Goal: Transaction & Acquisition: Purchase product/service

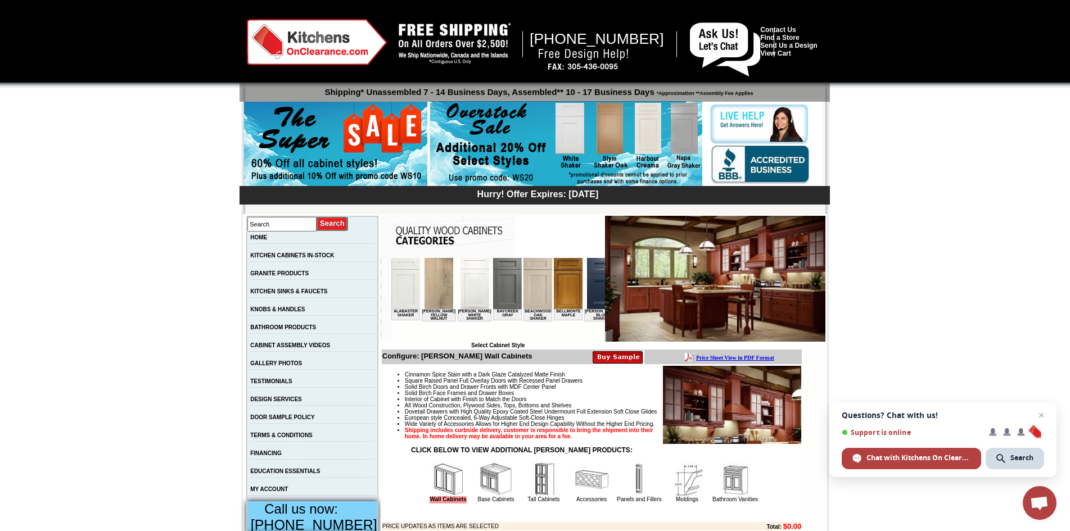
click at [558, 292] on img at bounding box center [567, 283] width 29 height 51
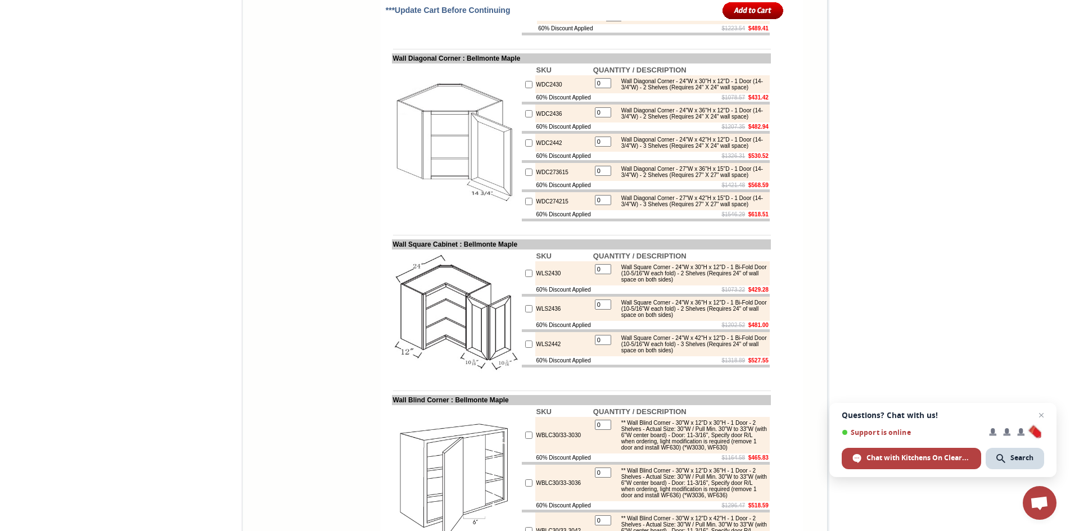
scroll to position [2699, 0]
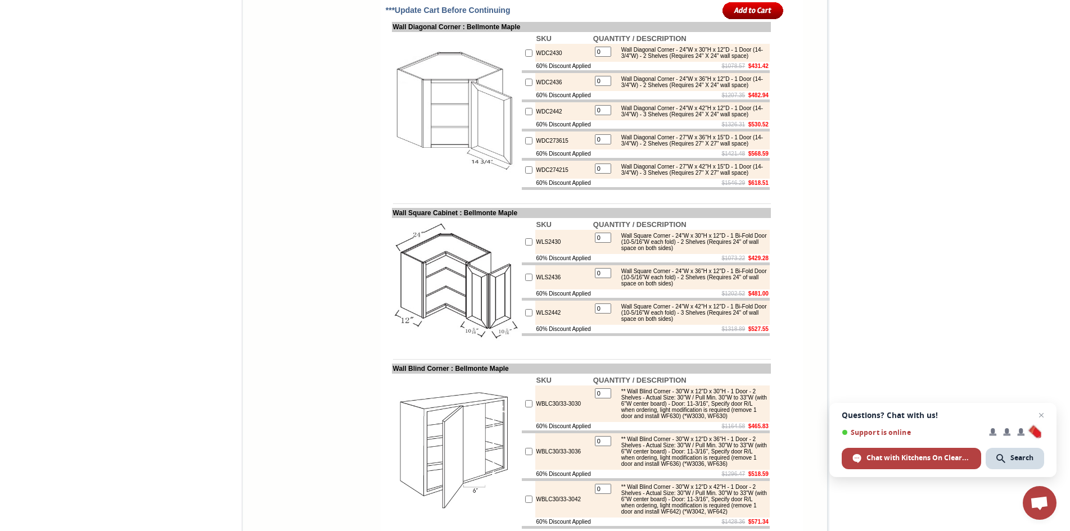
type input "1"
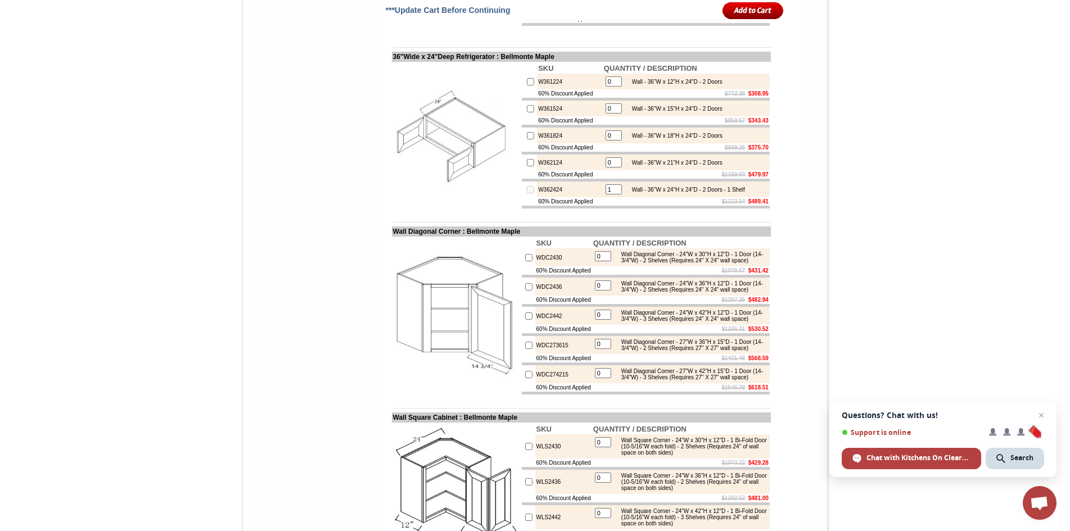
scroll to position [2474, 0]
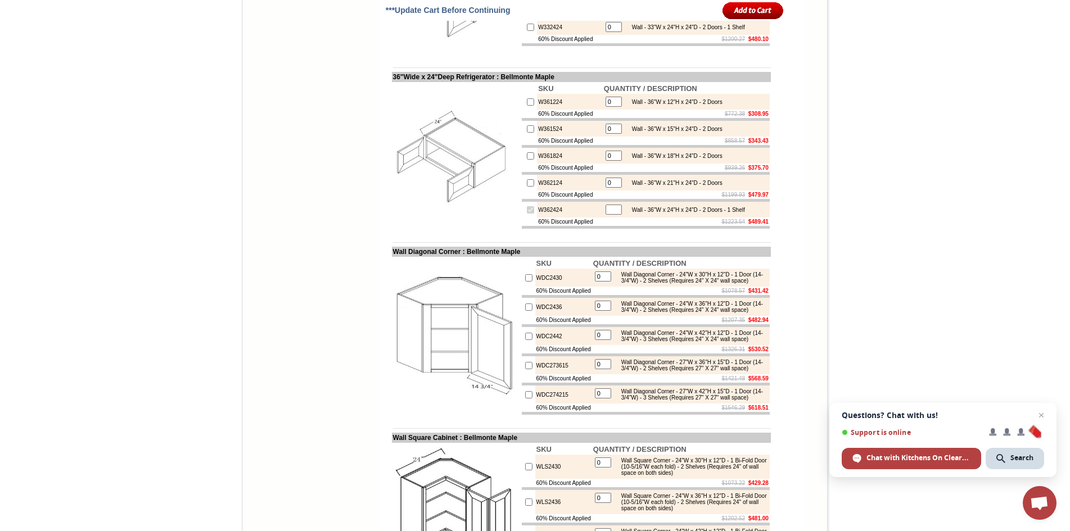
checkbox input "true"
click at [606, 32] on input "0" at bounding box center [614, 27] width 16 height 10
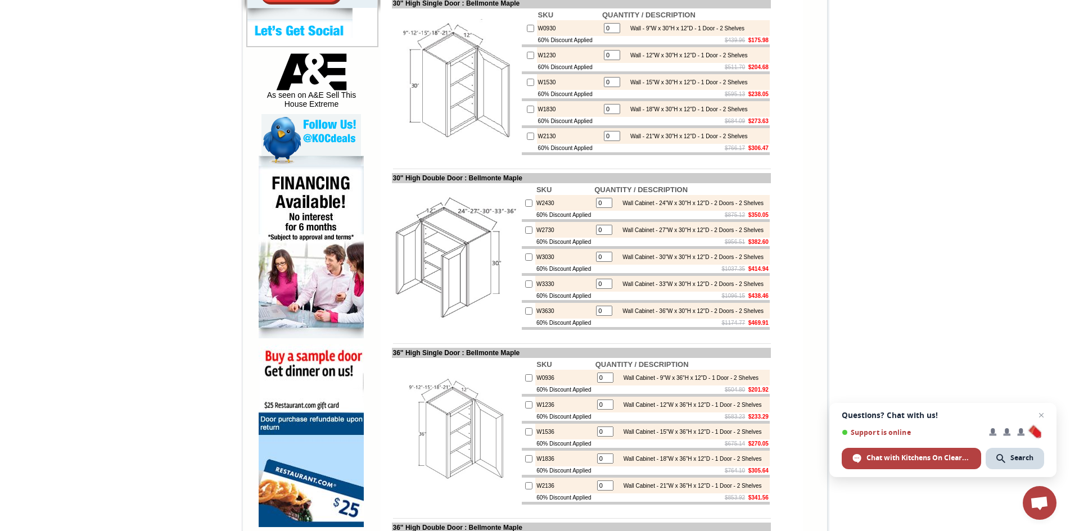
scroll to position [506, 0]
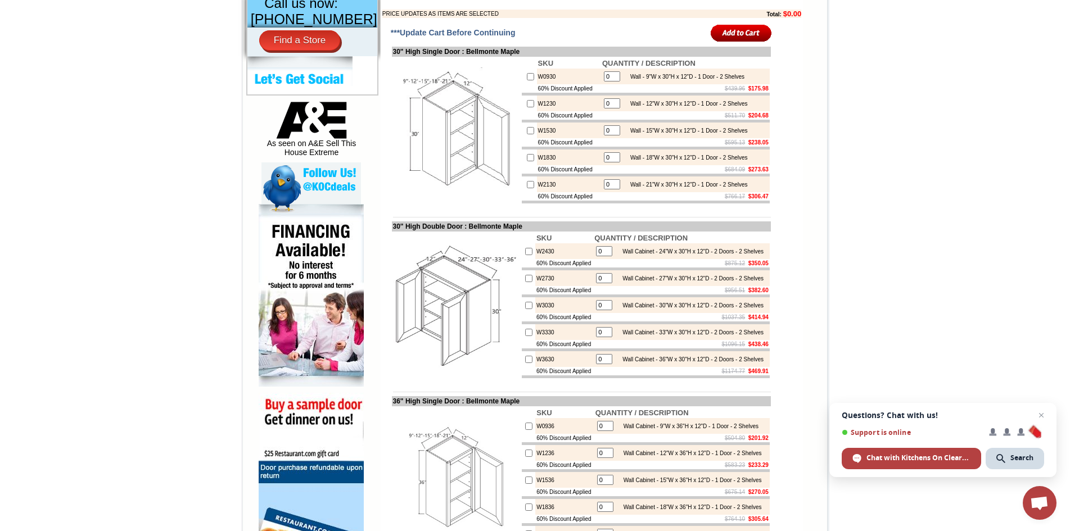
type input "01"
checkbox input "true"
drag, startPoint x: 603, startPoint y: 371, endPoint x: 589, endPoint y: 367, distance: 15.1
click at [593, 340] on td "0 Wall Cabinet - 33"W x 30"H x 12"D - 2 Doors - 2 Shelves" at bounding box center [681, 332] width 177 height 16
type input "1"
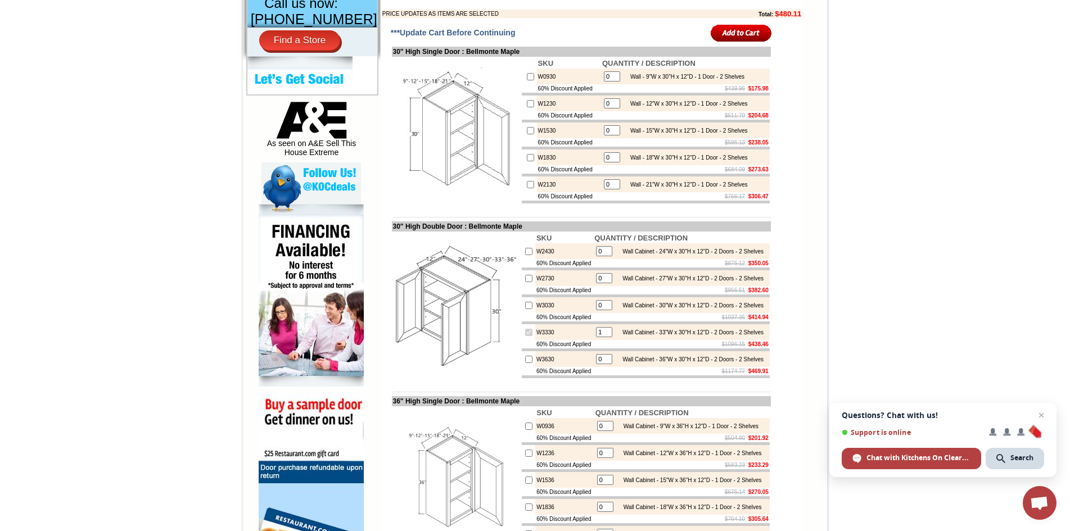
checkbox input "true"
drag, startPoint x: 604, startPoint y: 205, endPoint x: 587, endPoint y: 205, distance: 17.4
click at [587, 192] on tr "W2130 0 Wall - 21"W x 30"H x 12"D - 1 Door - 2 Shelves" at bounding box center [646, 185] width 248 height 16
type input "2"
click at [527, 188] on input "checkbox" at bounding box center [530, 184] width 7 height 7
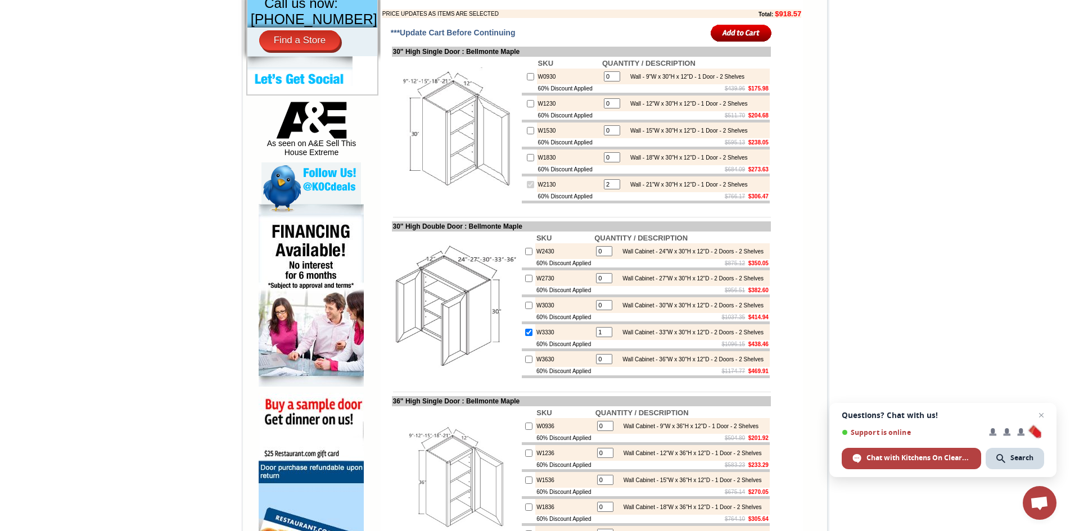
checkbox input "false"
drag, startPoint x: 599, startPoint y: 204, endPoint x: 590, endPoint y: 203, distance: 8.5
click at [602, 191] on table "0 Wall - 21"W x 30"H x 12"D - 1 Door - 2 Shelves" at bounding box center [675, 184] width 147 height 13
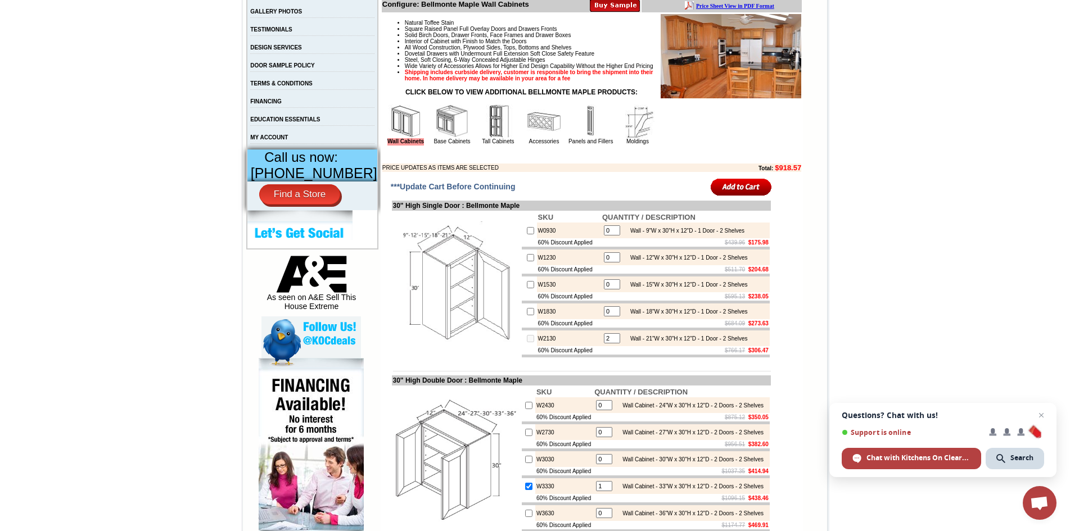
scroll to position [337, 0]
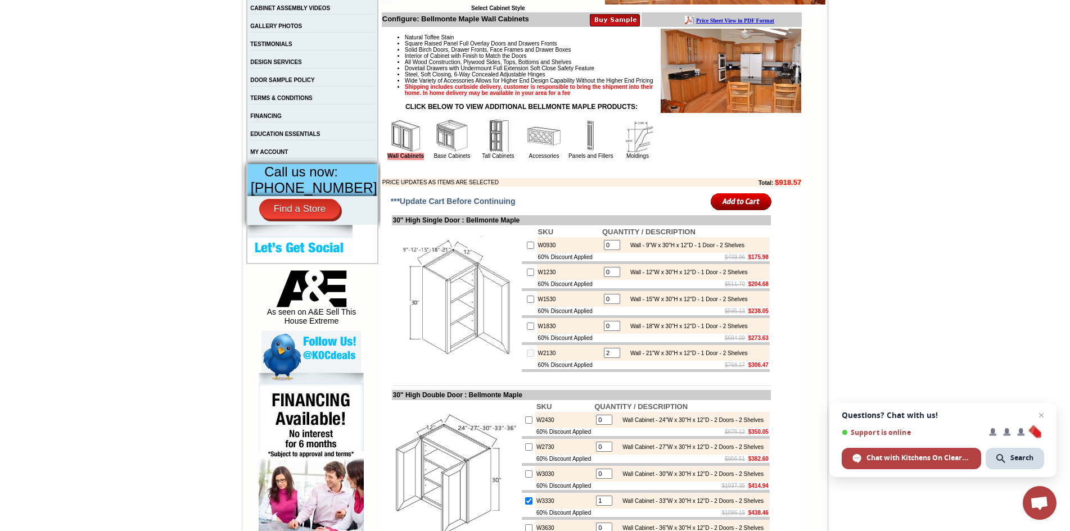
type input "2"
checkbox input "true"
click at [469, 146] on img at bounding box center [452, 136] width 34 height 34
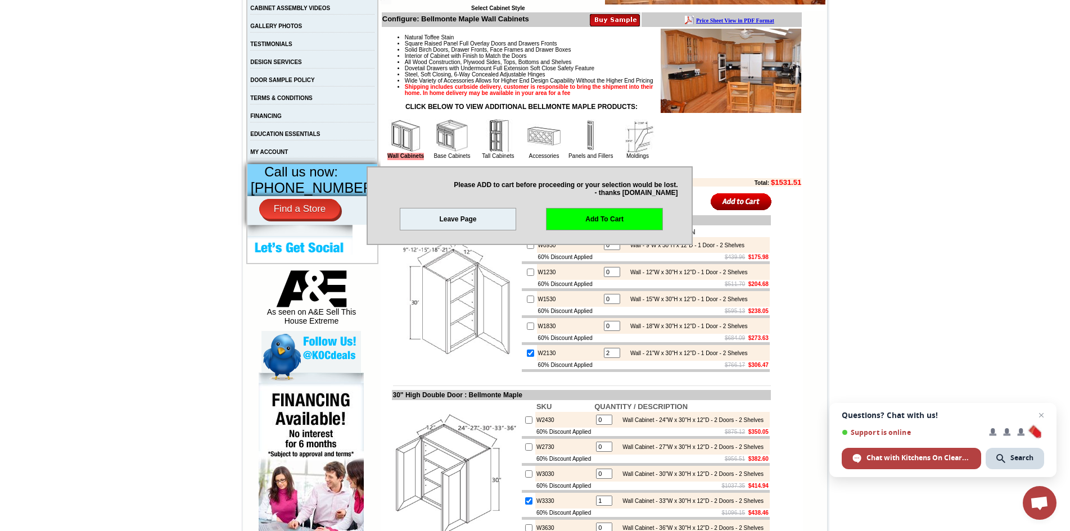
click at [431, 219] on link "Leave Page" at bounding box center [458, 219] width 117 height 22
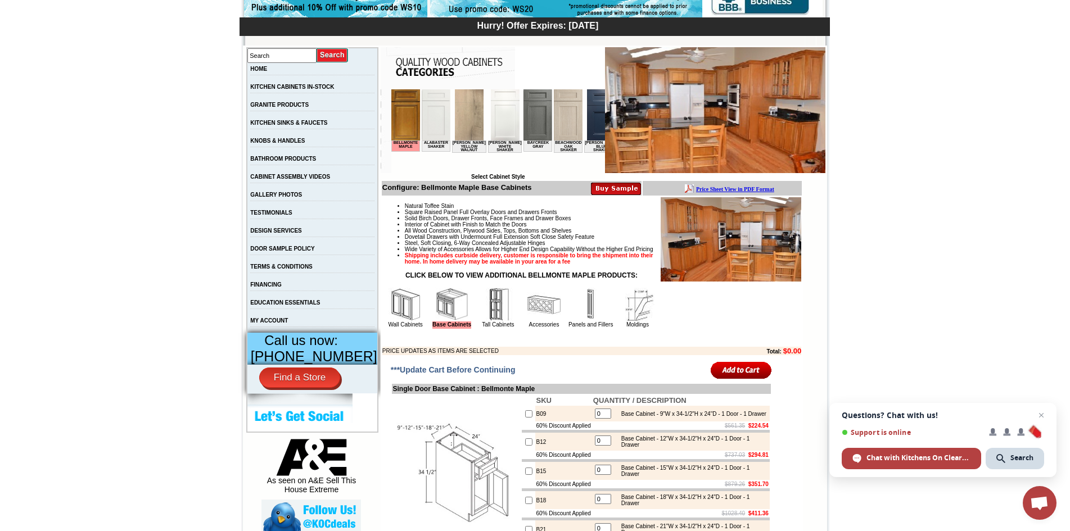
click at [407, 111] on img at bounding box center [405, 114] width 29 height 51
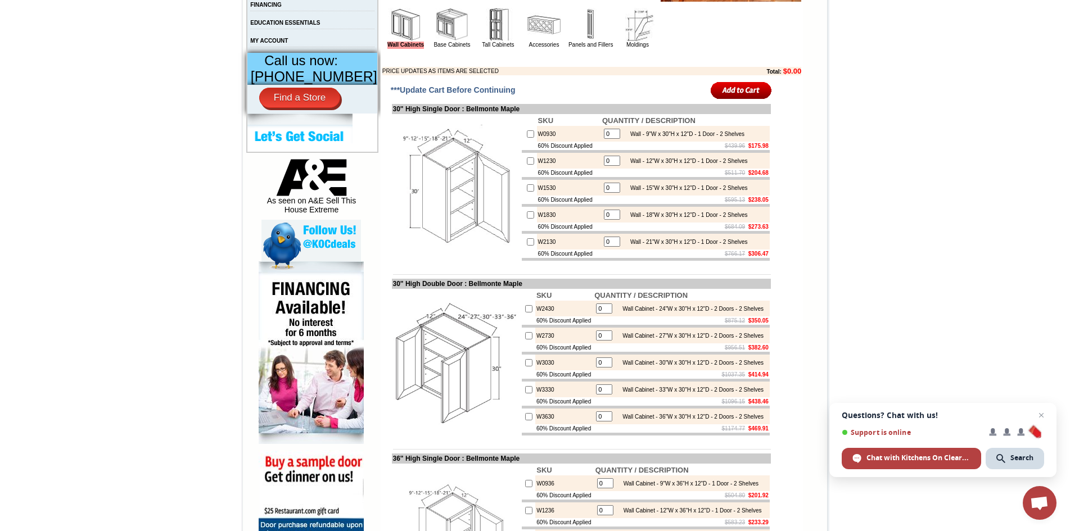
scroll to position [450, 0]
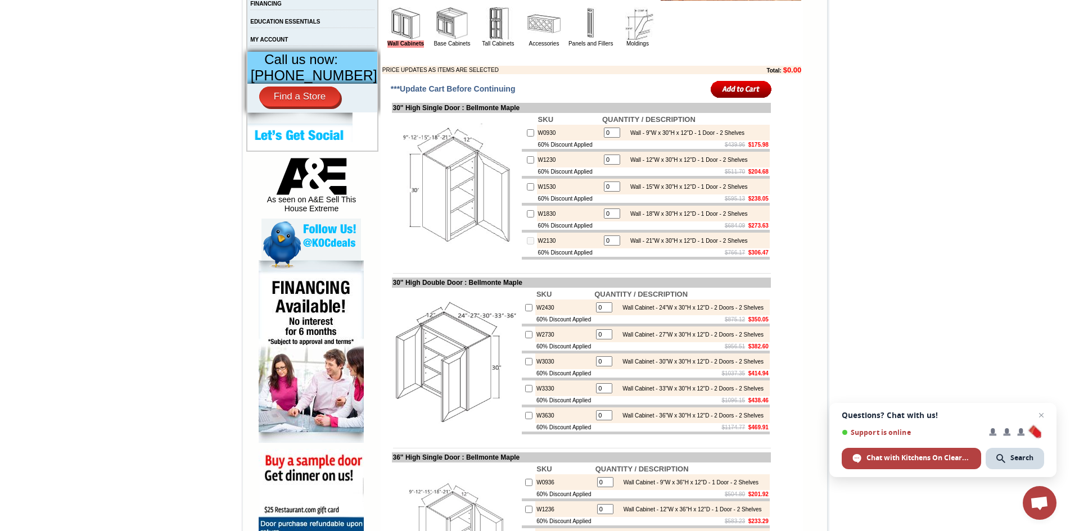
drag, startPoint x: 601, startPoint y: 265, endPoint x: 589, endPoint y: 261, distance: 12.8
click at [589, 249] on tr "W2130 0 Wall - 21"W x 30"H x 12"D - 1 Door - 2 Shelves" at bounding box center [646, 241] width 248 height 16
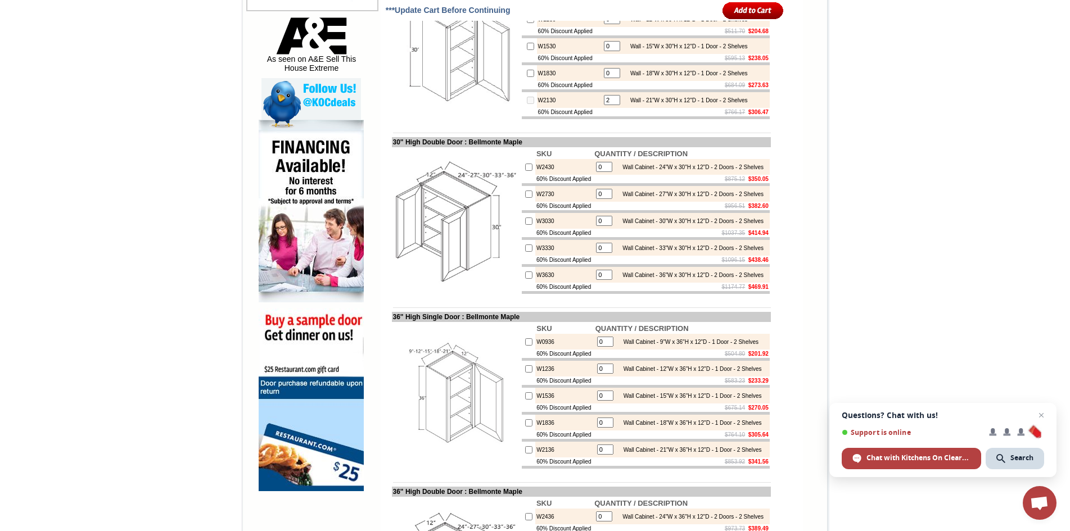
scroll to position [675, 0]
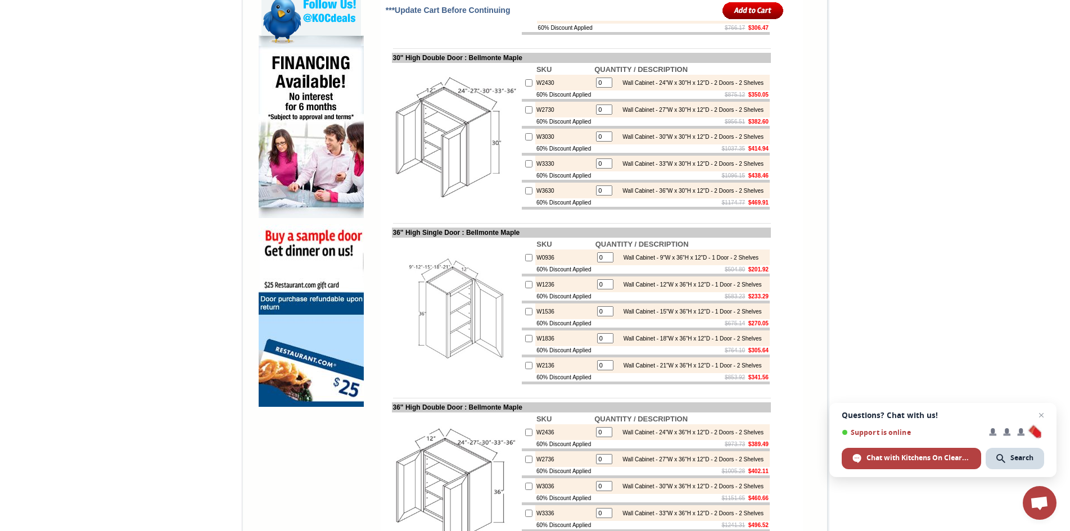
type input "2"
checkbox input "true"
click at [596, 196] on input "0" at bounding box center [604, 191] width 16 height 10
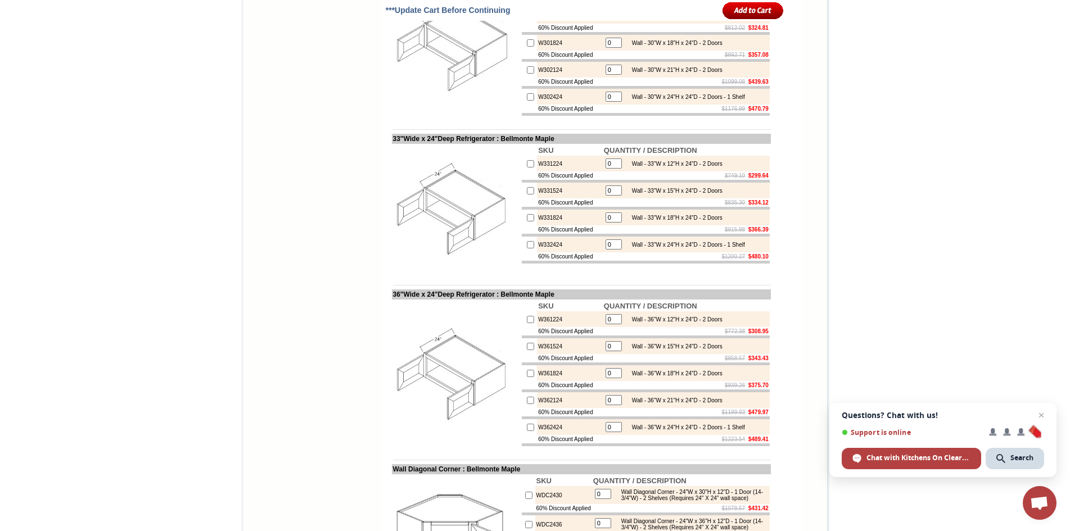
scroll to position [2362, 0]
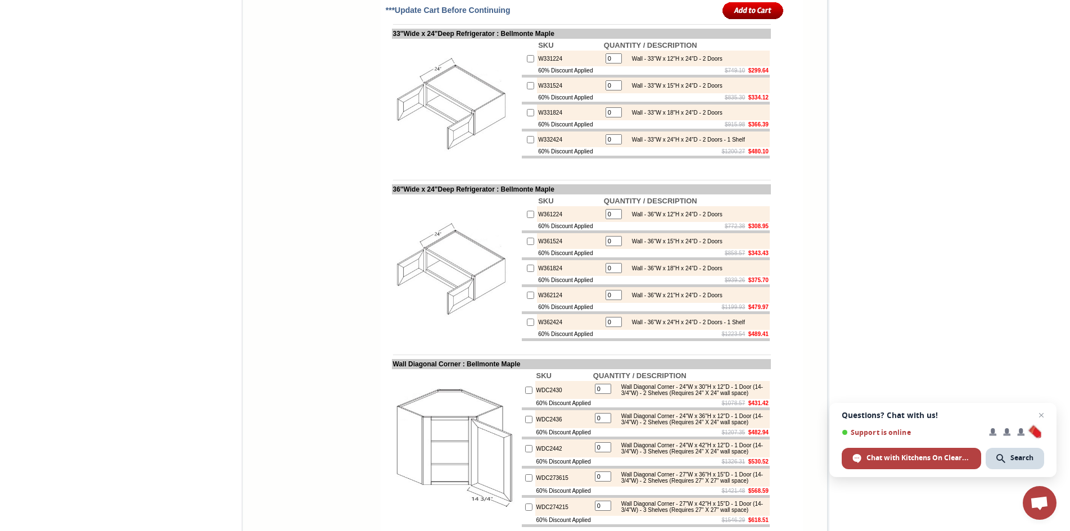
type input "1"
checkbox input "true"
drag, startPoint x: 603, startPoint y: 350, endPoint x: 597, endPoint y: 350, distance: 6.2
click at [606, 145] on input "0" at bounding box center [614, 139] width 16 height 10
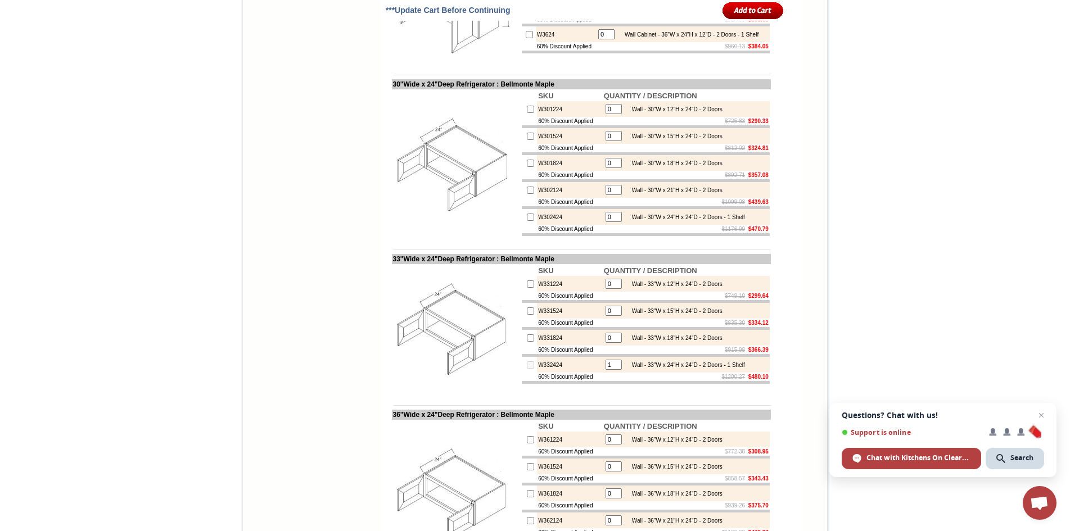
scroll to position [2137, 0]
type input "1"
checkbox input "true"
drag, startPoint x: 603, startPoint y: 418, endPoint x: 594, endPoint y: 418, distance: 9.0
click at [606, 222] on input "0" at bounding box center [614, 216] width 16 height 10
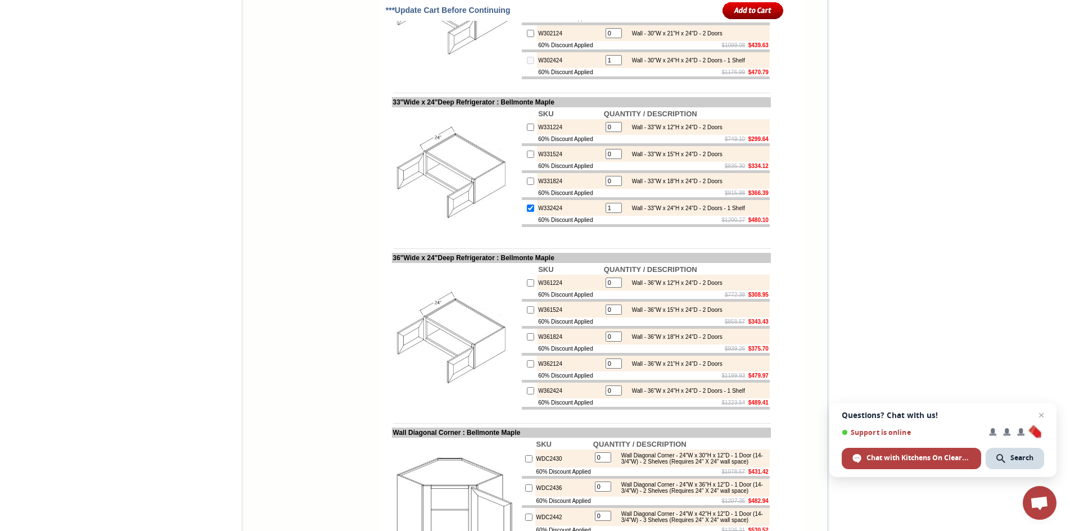
scroll to position [2362, 0]
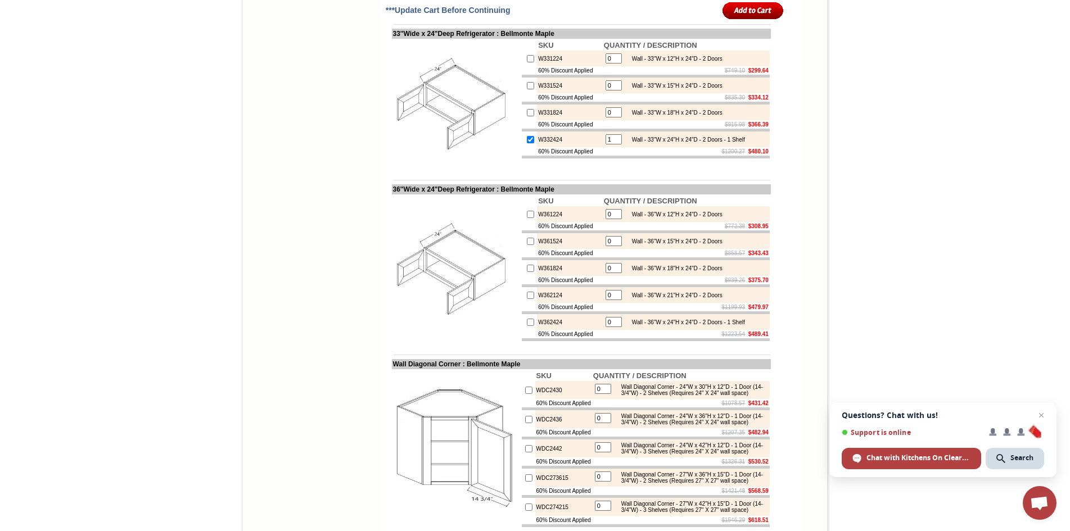
type input "1"
checkbox input "true"
drag, startPoint x: 602, startPoint y: 347, endPoint x: 589, endPoint y: 348, distance: 13.5
click at [590, 147] on tr "W332424 1 Wall - 33"W x 24"H x 24"D - 2 Doors - 1 Shelf" at bounding box center [646, 140] width 248 height 16
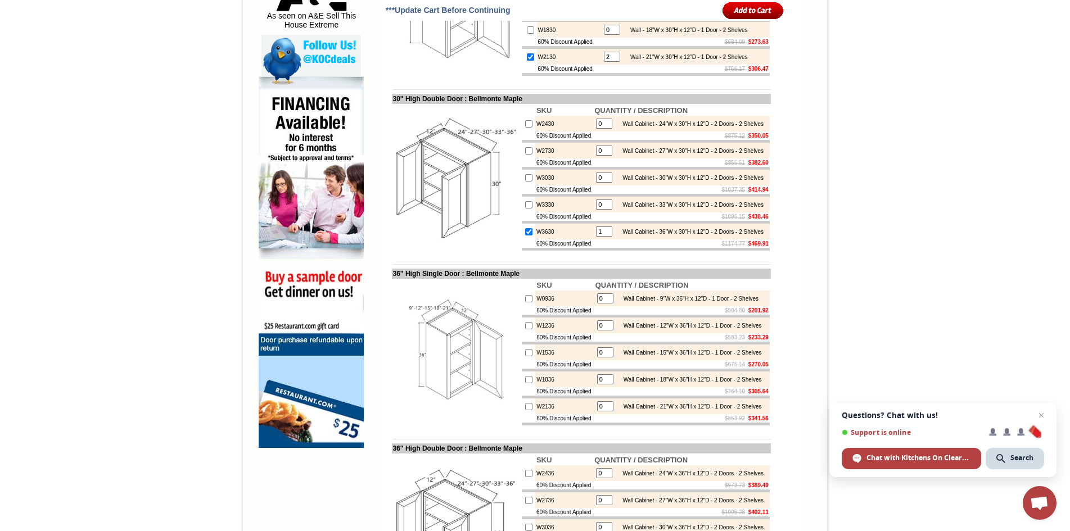
scroll to position [619, 0]
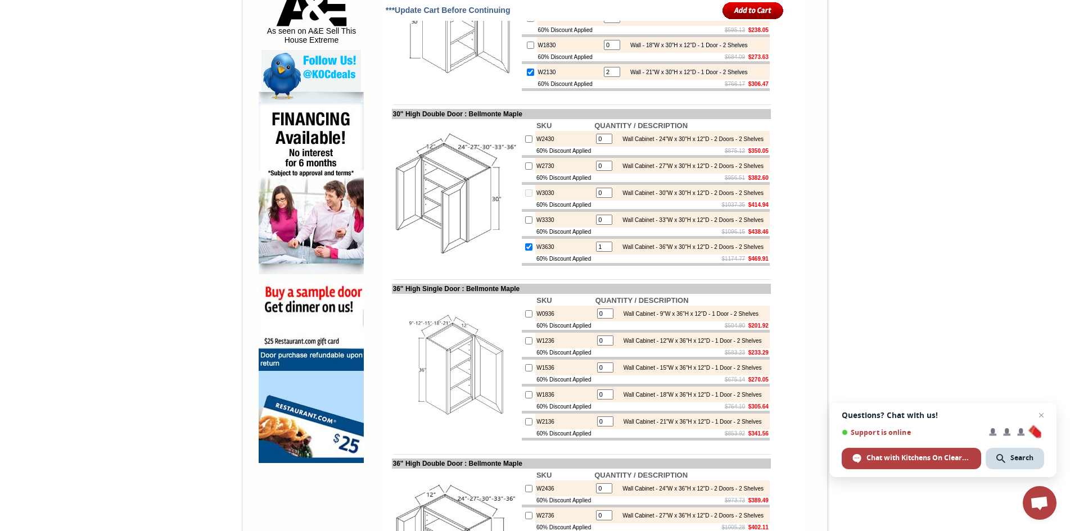
drag, startPoint x: 601, startPoint y: 226, endPoint x: 587, endPoint y: 227, distance: 14.7
click at [587, 201] on tr "W3030 0 Wall Cabinet - 30"W x 30"H x 12"D - 2 Doors - 2 Shelves" at bounding box center [646, 193] width 248 height 16
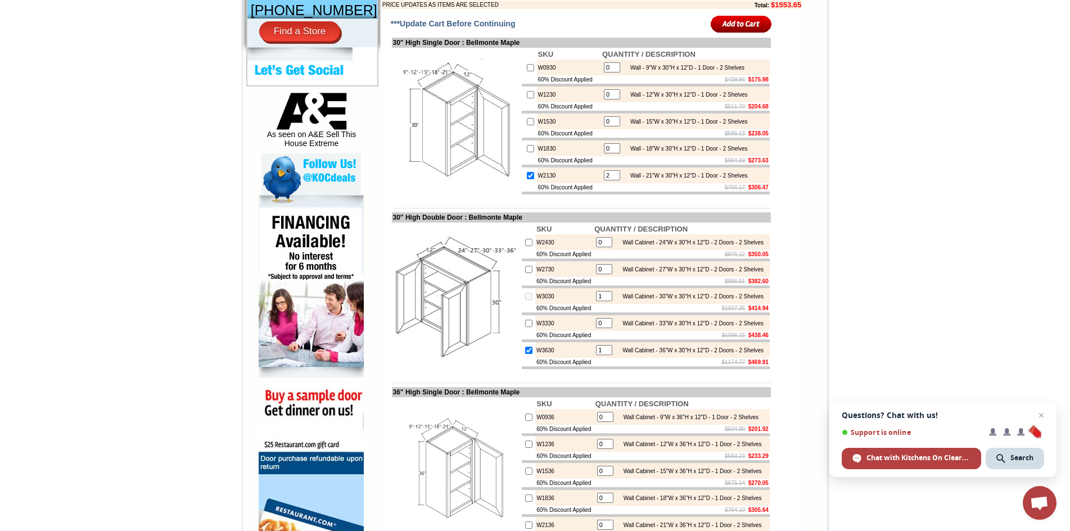
scroll to position [506, 0]
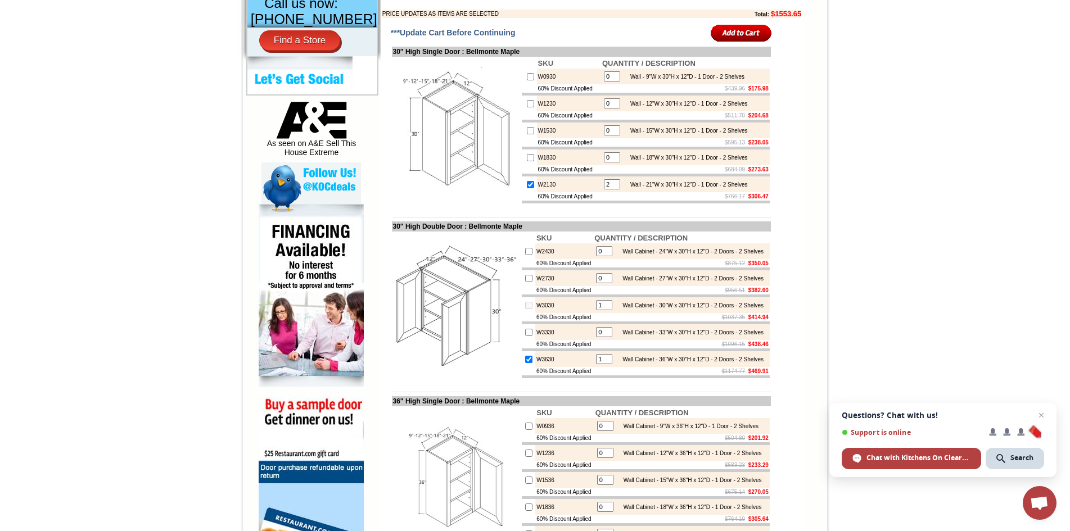
type input "1"
checkbox input "true"
drag, startPoint x: 601, startPoint y: 148, endPoint x: 588, endPoint y: 148, distance: 12.4
click at [588, 138] on tr "W1530 0 Wall - 15"W x 30"H x 12"D - 1 Door - 2 Shelves" at bounding box center [646, 131] width 248 height 16
type input "1"
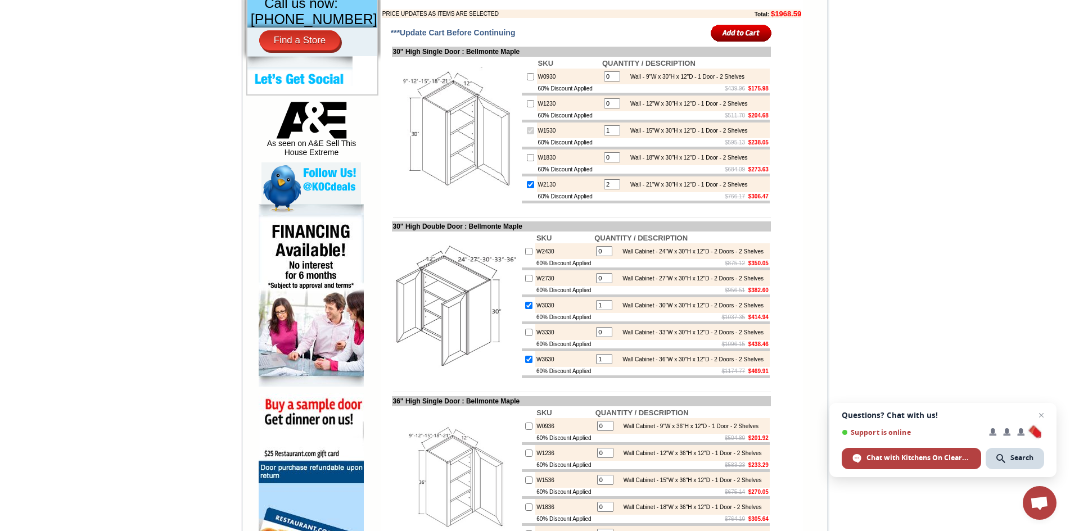
checkbox input "true"
click at [743, 42] on input "image" at bounding box center [741, 33] width 61 height 19
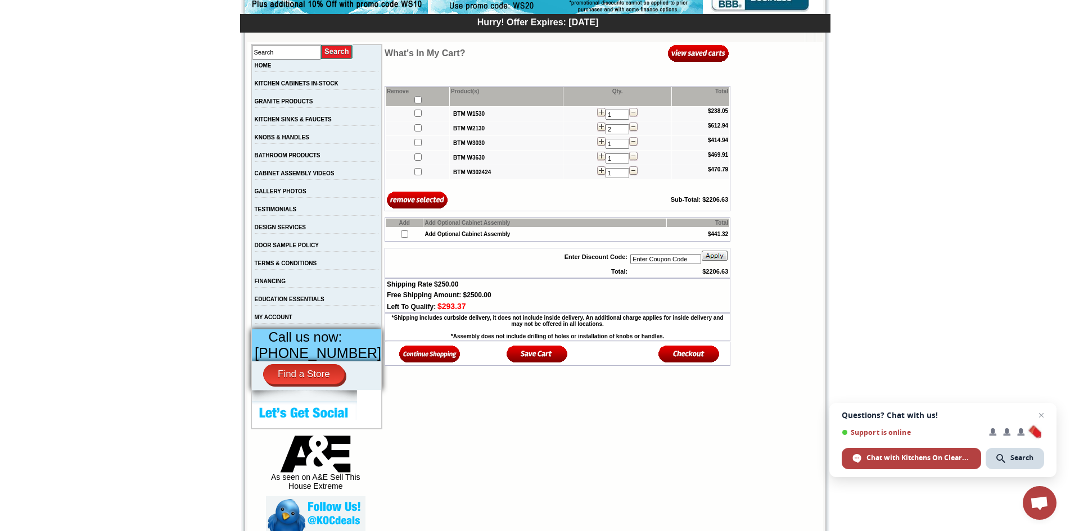
scroll to position [225, 0]
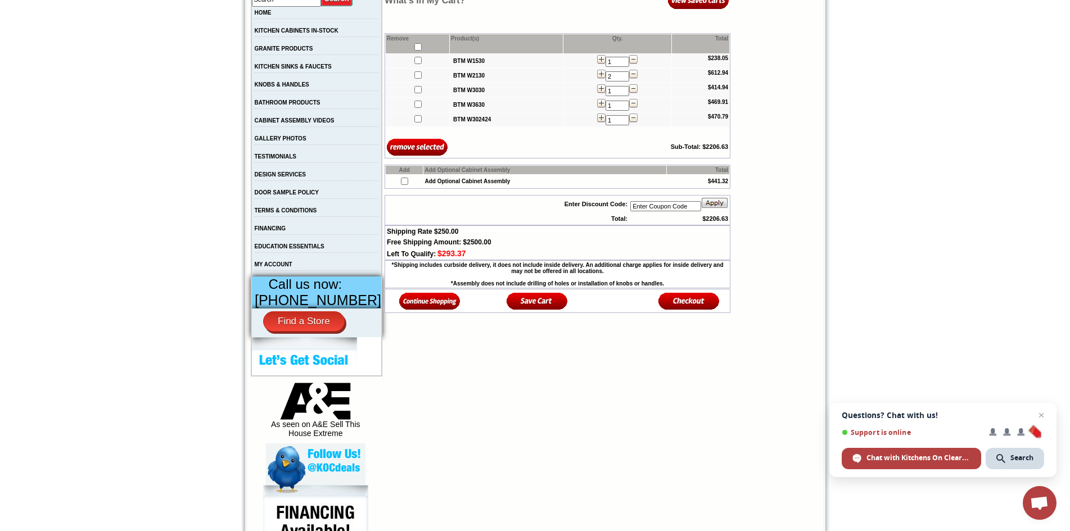
click at [409, 305] on img at bounding box center [429, 301] width 61 height 19
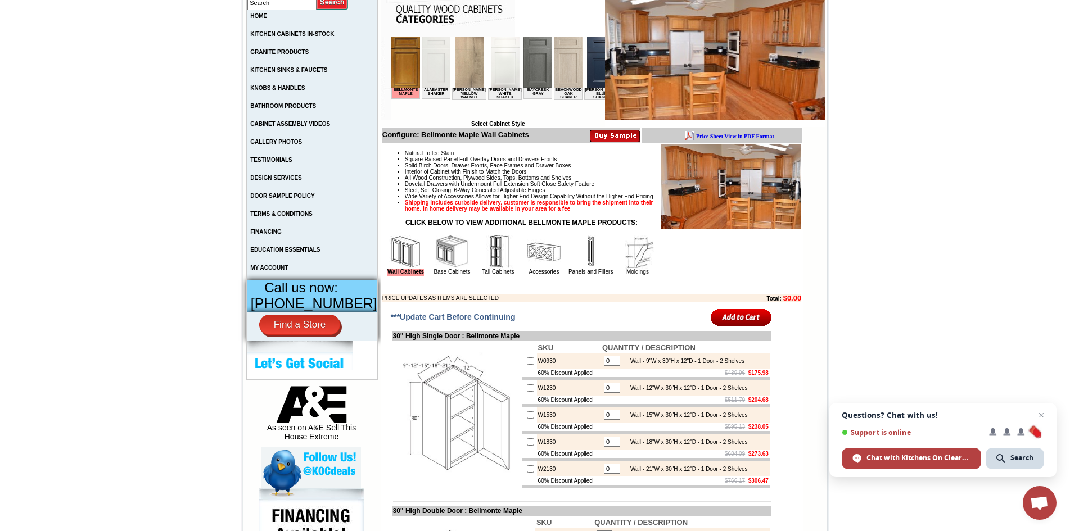
scroll to position [225, 0]
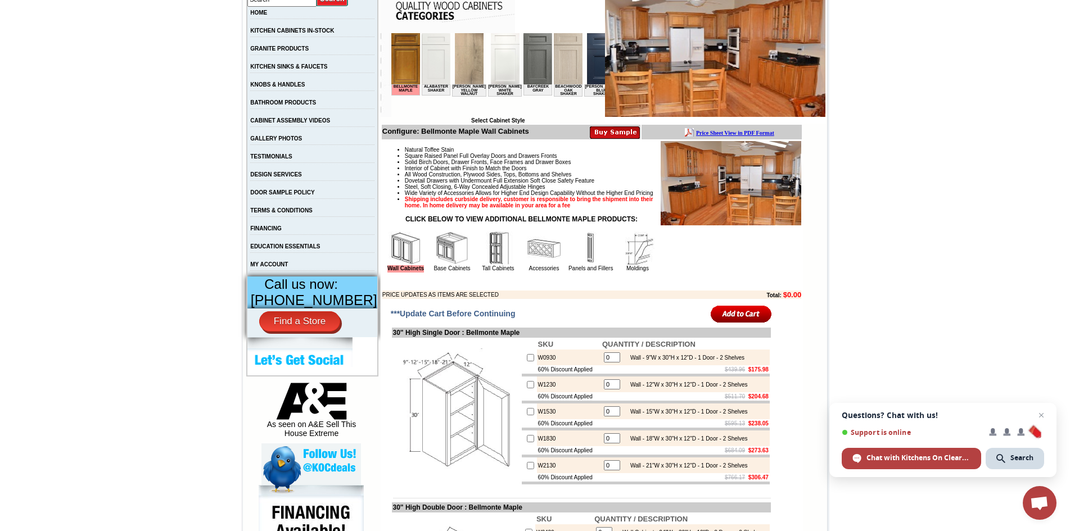
click at [469, 265] on img at bounding box center [452, 249] width 34 height 34
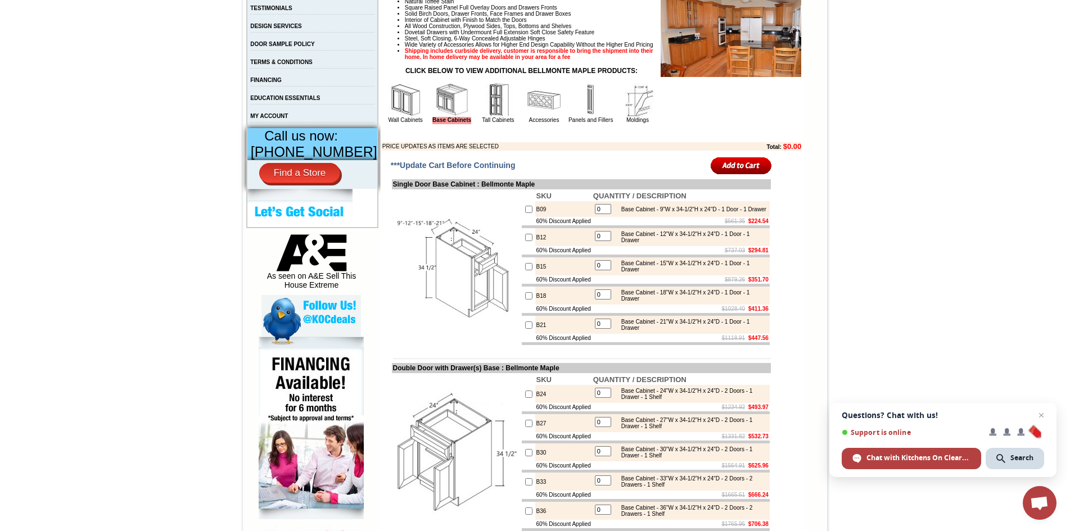
scroll to position [394, 0]
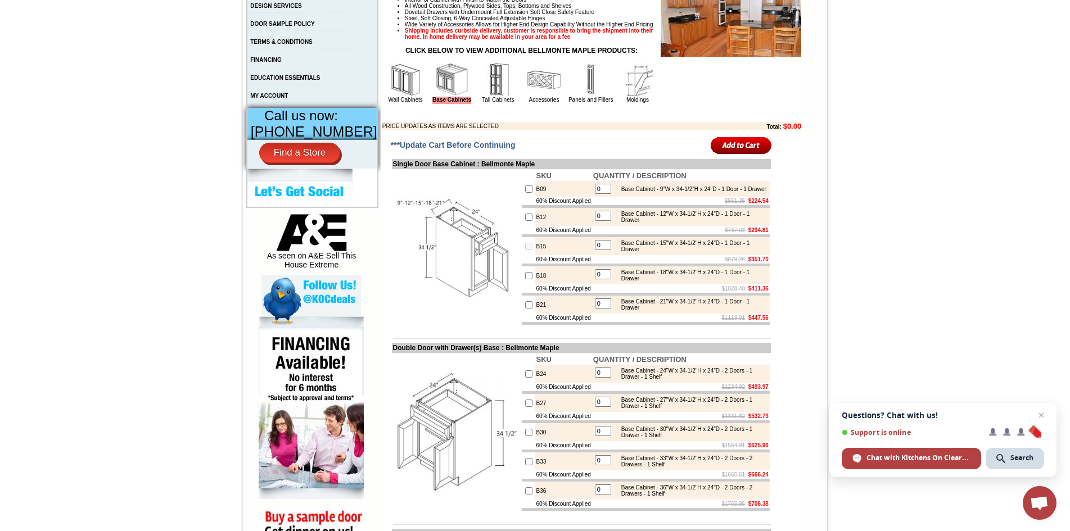
drag, startPoint x: 599, startPoint y: 269, endPoint x: 590, endPoint y: 269, distance: 9.6
click at [593, 254] on table "0 Base Cabinet - 15"W x 34-1/2"H x 24"D - 1 Door - 1 Drawer" at bounding box center [680, 246] width 175 height 16
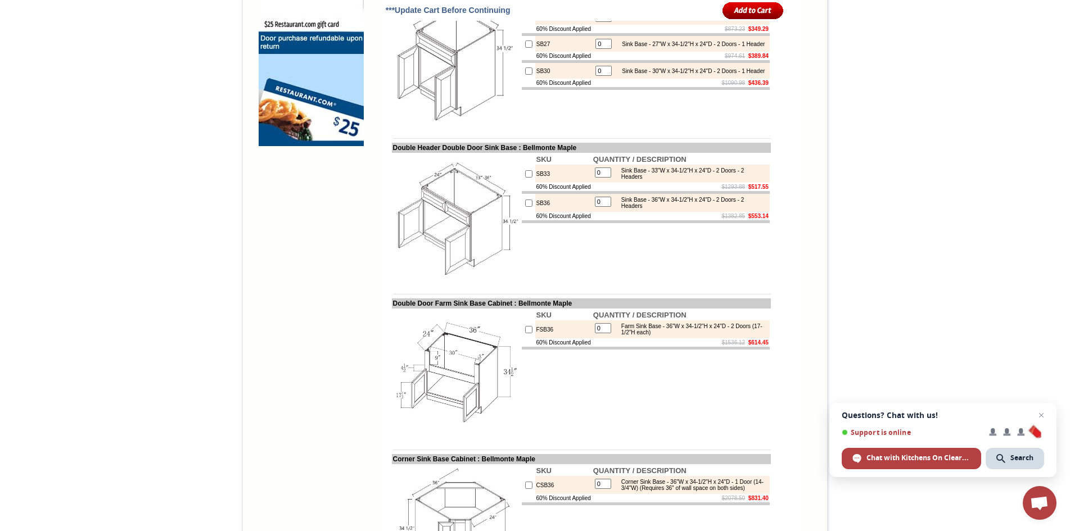
scroll to position [956, 0]
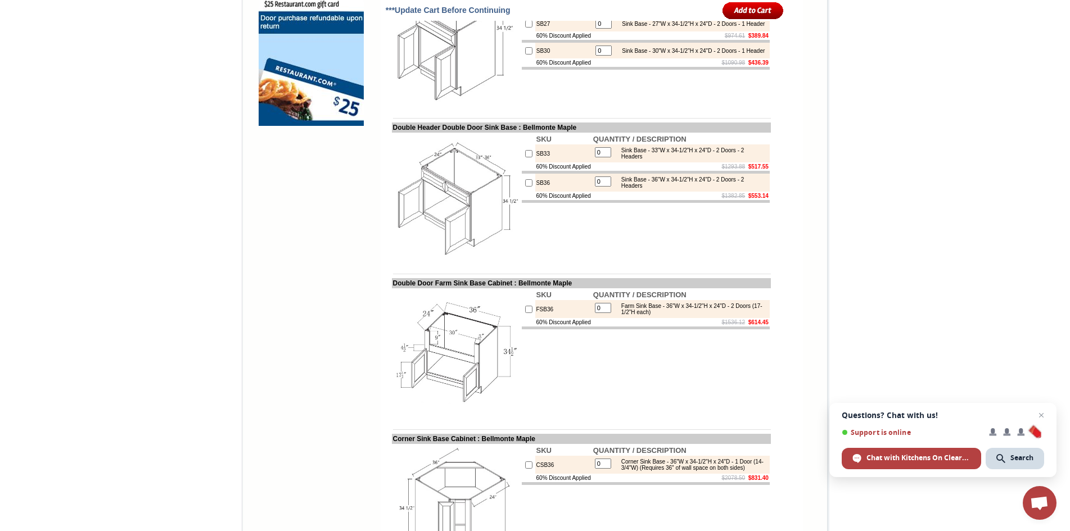
type input "1"
checkbox input "true"
drag, startPoint x: 601, startPoint y: 224, endPoint x: 592, endPoint y: 224, distance: 8.4
click at [595, 187] on input "0" at bounding box center [603, 182] width 16 height 10
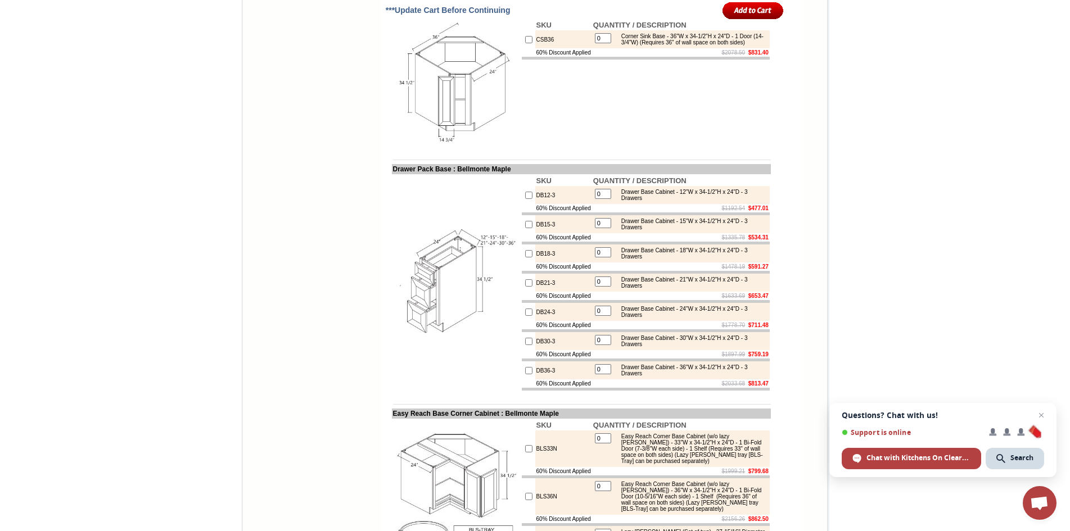
scroll to position [1406, 0]
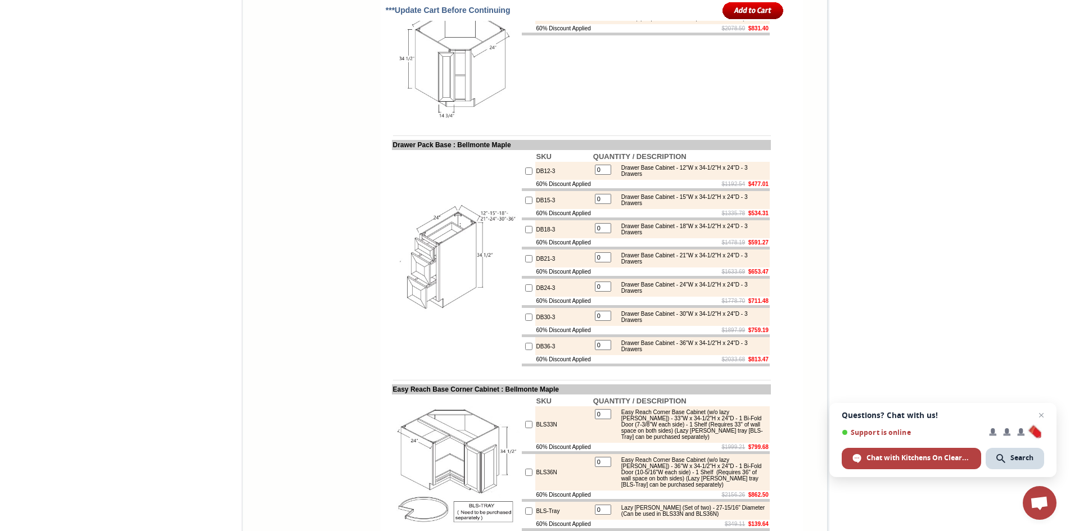
type input "1"
checkbox input "true"
drag, startPoint x: 598, startPoint y: 305, endPoint x: 592, endPoint y: 305, distance: 6.7
click at [595, 263] on input "0" at bounding box center [603, 257] width 16 height 10
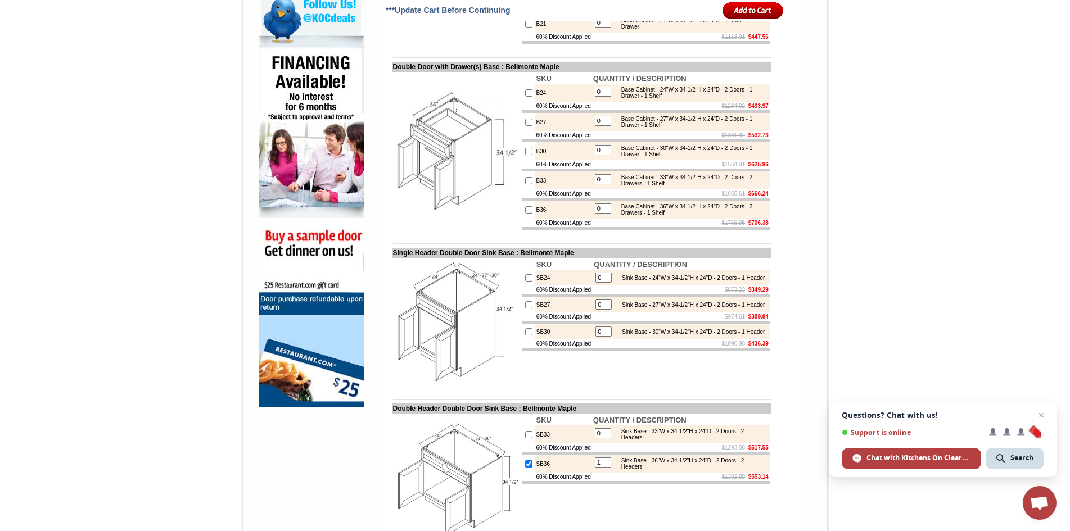
scroll to position [619, 0]
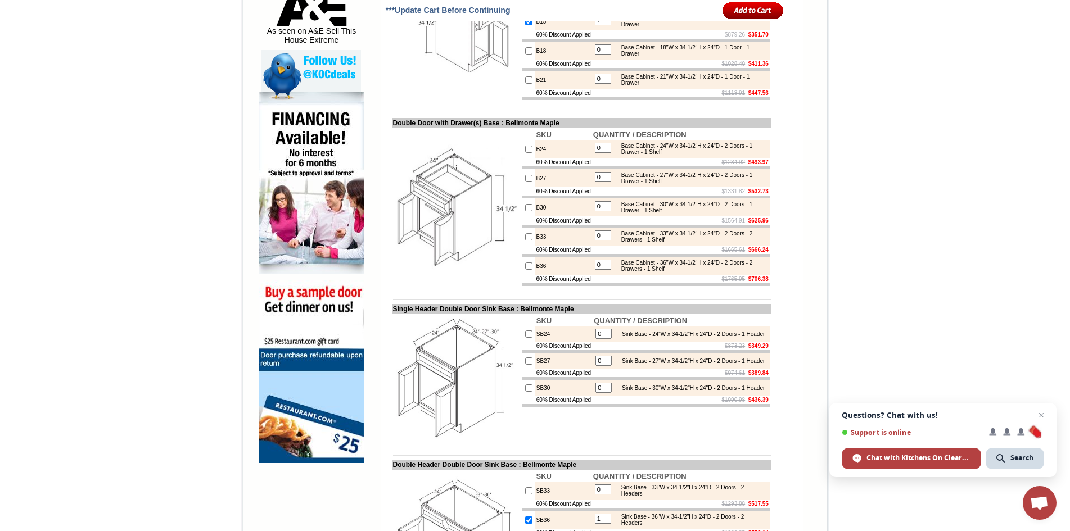
type input "1"
checkbox input "true"
drag, startPoint x: 604, startPoint y: 106, endPoint x: 592, endPoint y: 105, distance: 11.8
click at [595, 84] on input "0" at bounding box center [603, 79] width 16 height 10
type input "1"
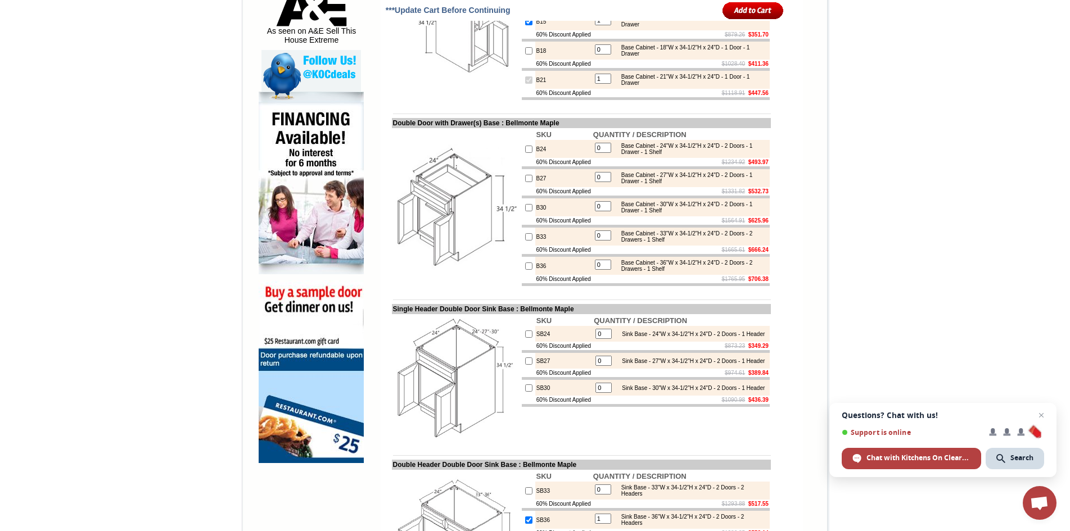
checkbox input "true"
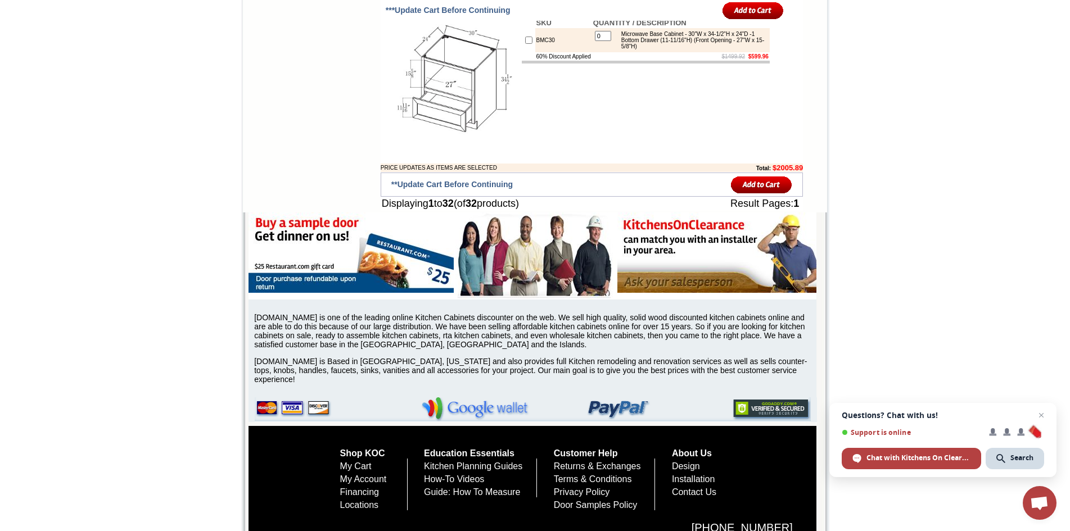
scroll to position [2418, 0]
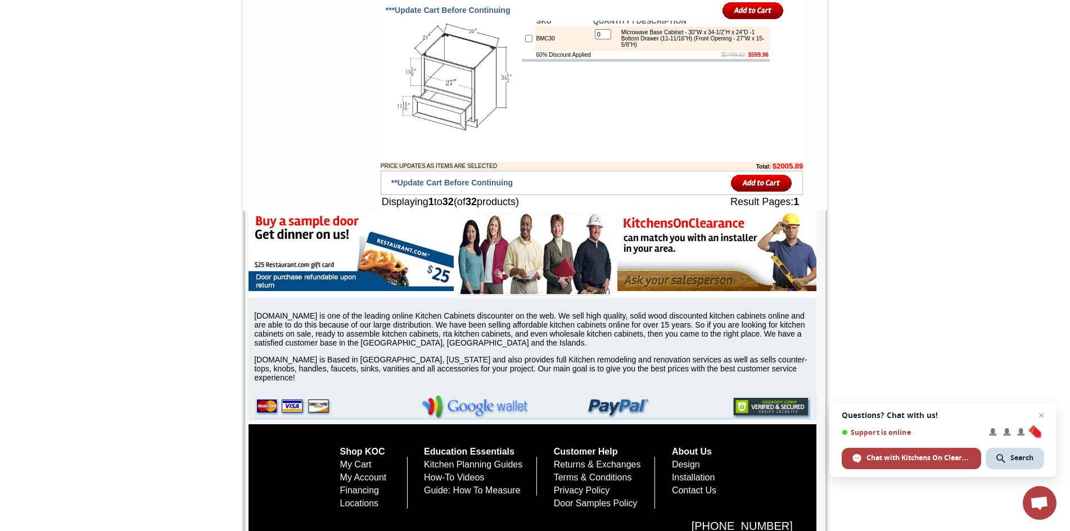
click at [759, 192] on input "image" at bounding box center [761, 183] width 61 height 19
